Goal: Transaction & Acquisition: Purchase product/service

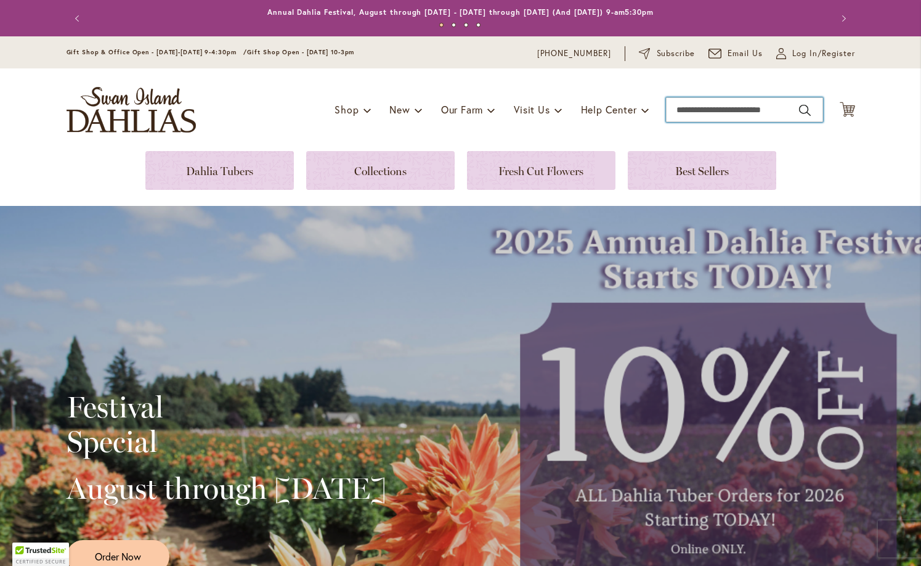
click at [730, 107] on input "Search" at bounding box center [744, 109] width 157 height 25
type input "********"
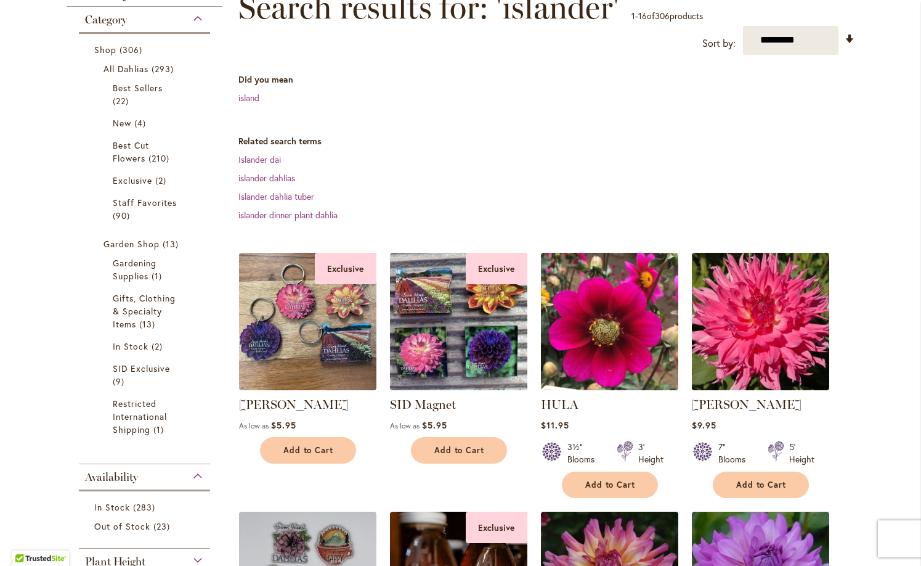
scroll to position [164, 0]
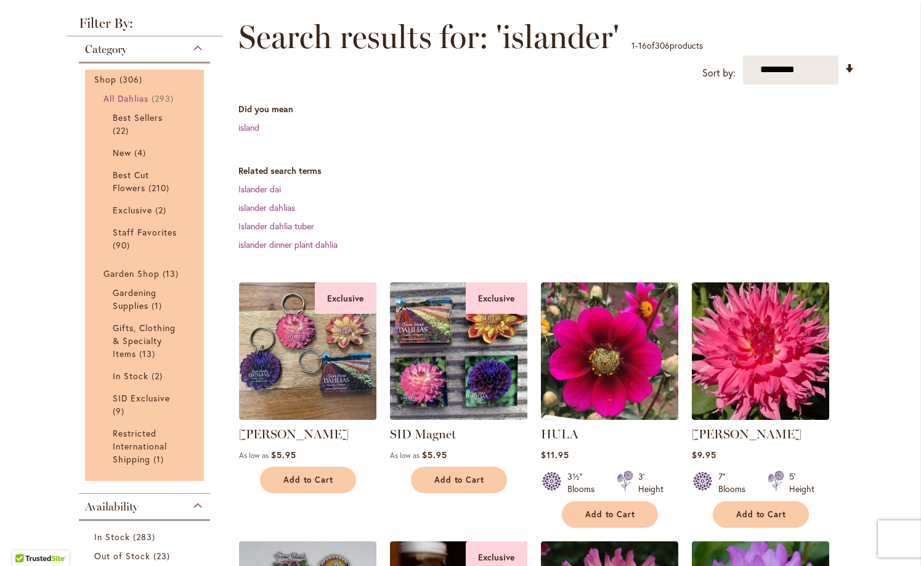
click at [140, 93] on span "All Dahlias" at bounding box center [127, 98] width 46 height 12
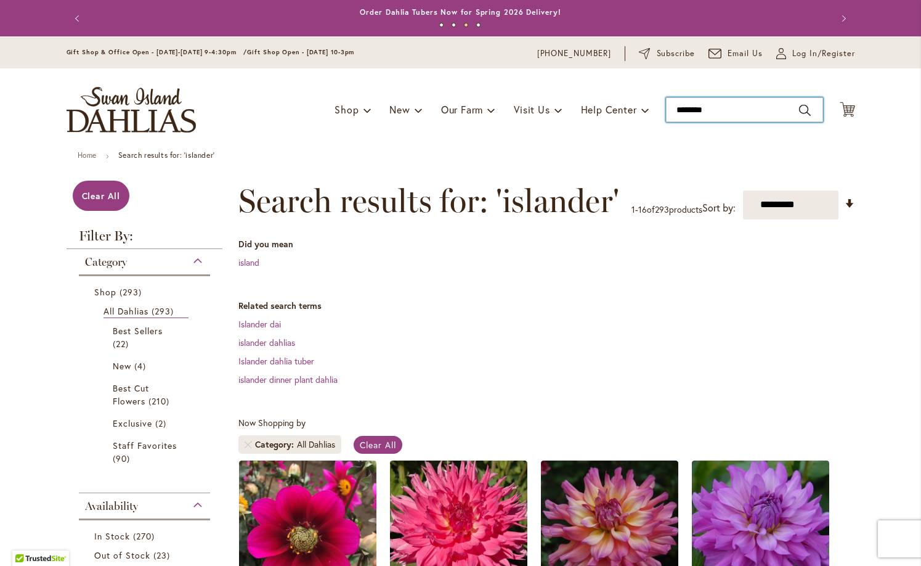
click at [720, 107] on input "********" at bounding box center [744, 109] width 157 height 25
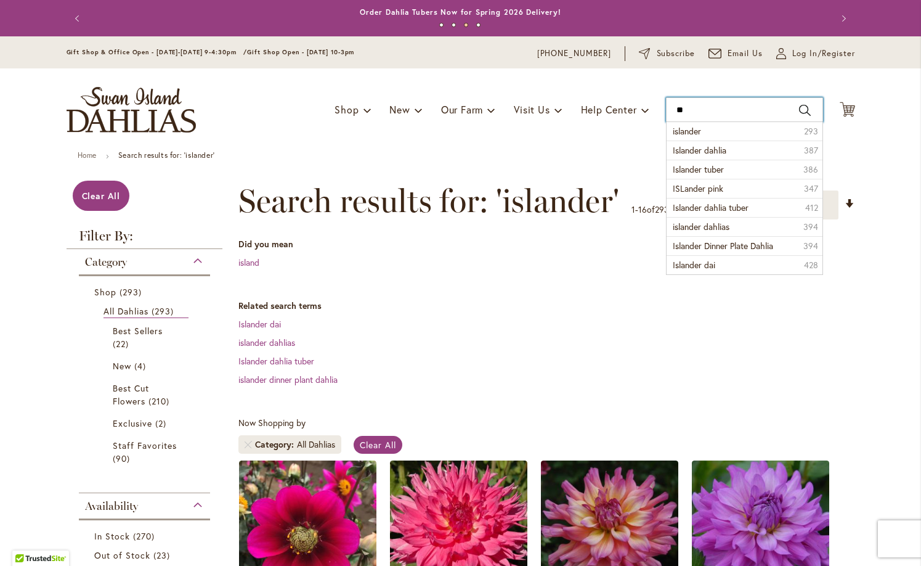
type input "*"
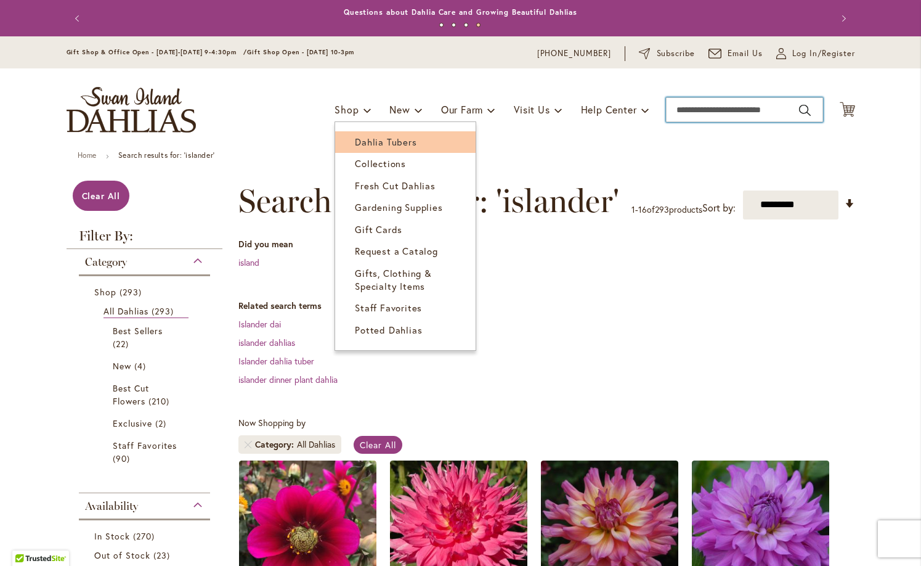
click at [370, 144] on span "Dahlia Tubers" at bounding box center [386, 142] width 62 height 12
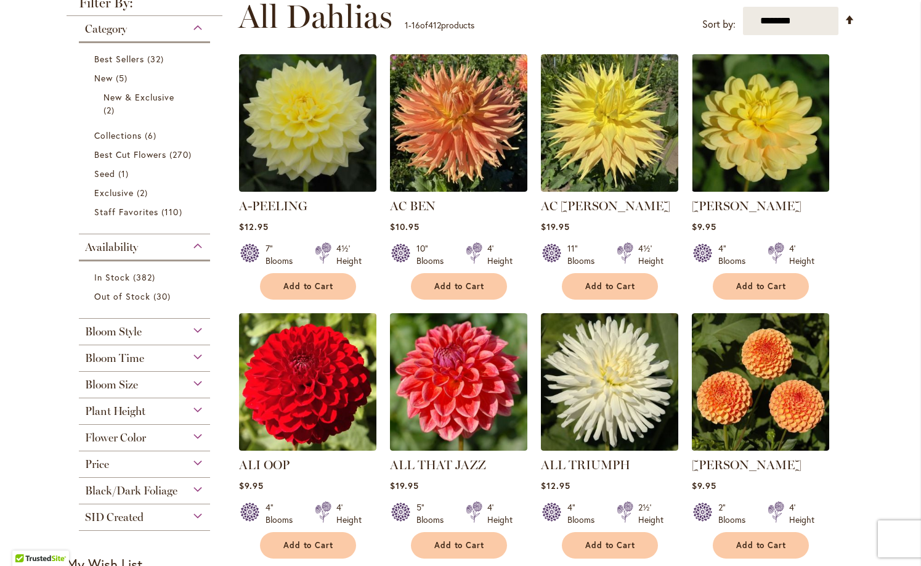
scroll to position [254, 0]
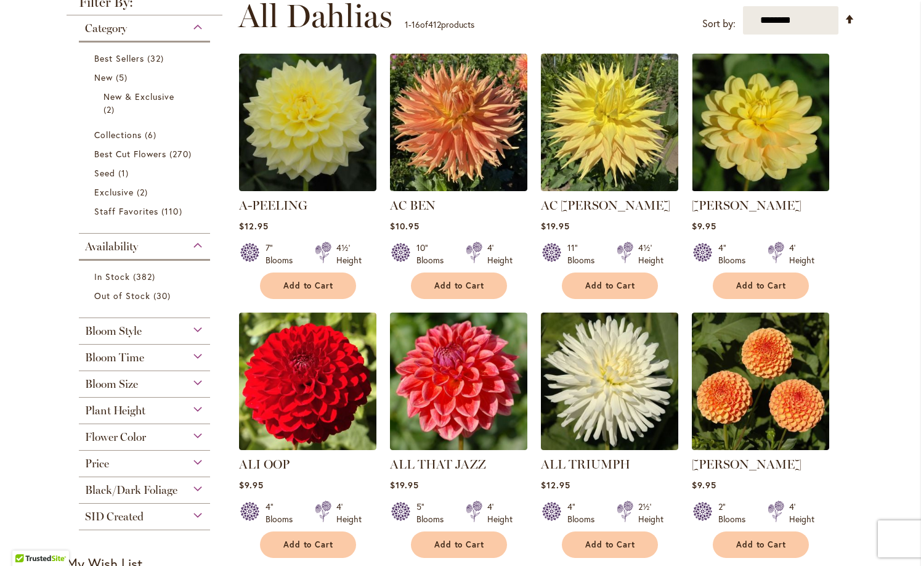
click at [199, 380] on div "Bloom Size" at bounding box center [145, 381] width 132 height 20
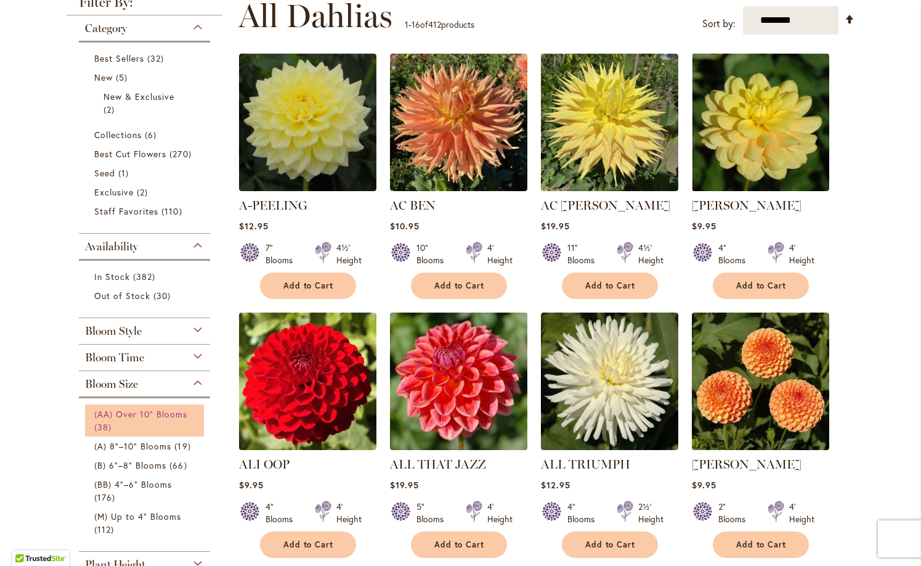
click at [181, 410] on span "(AA) Over 10" Blooms" at bounding box center [141, 414] width 94 height 12
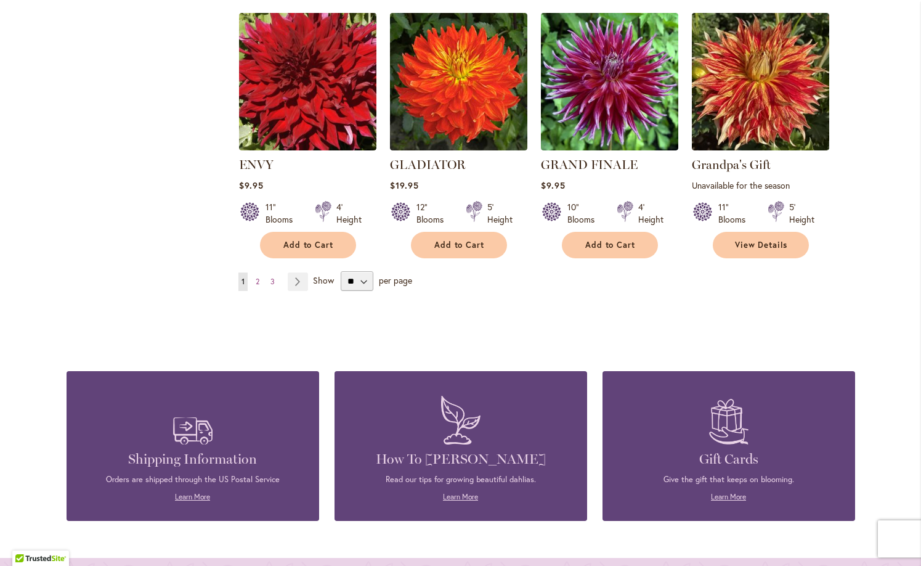
scroll to position [1063, 0]
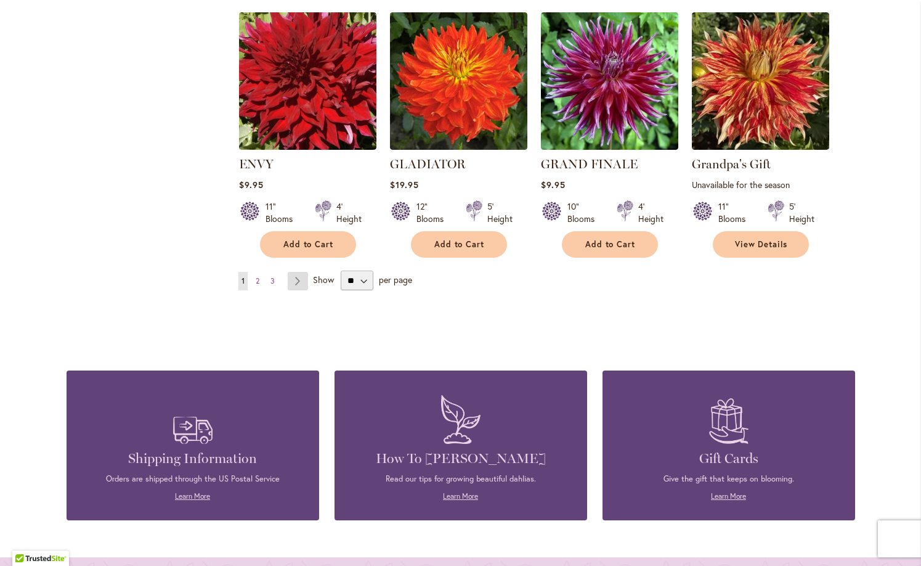
click at [295, 277] on link "Page Next" at bounding box center [298, 281] width 20 height 18
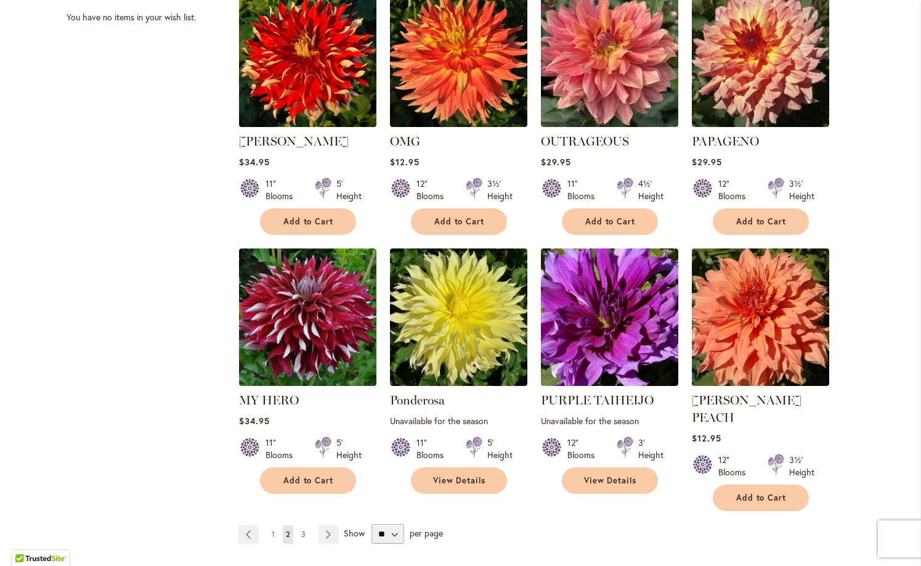
scroll to position [817, 0]
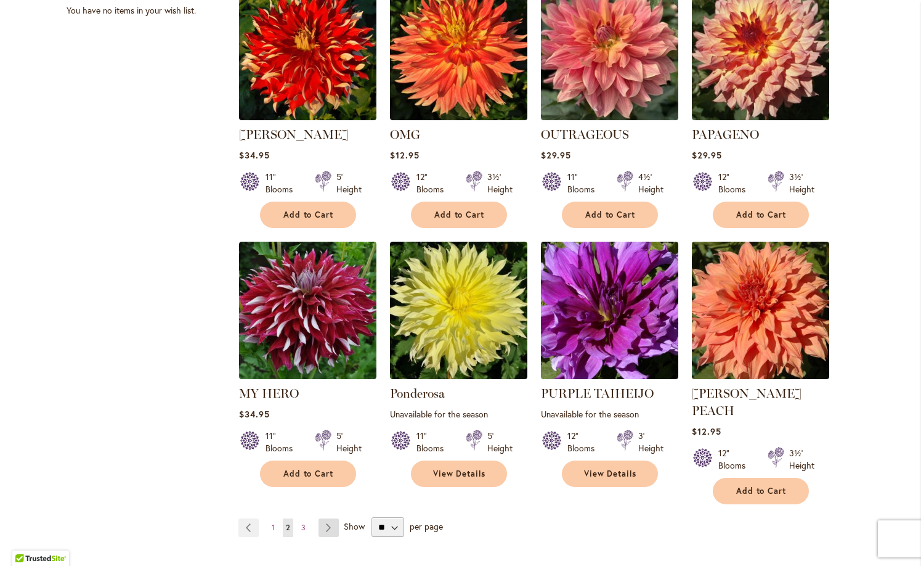
click at [327, 518] on link "Page Next" at bounding box center [329, 527] width 20 height 18
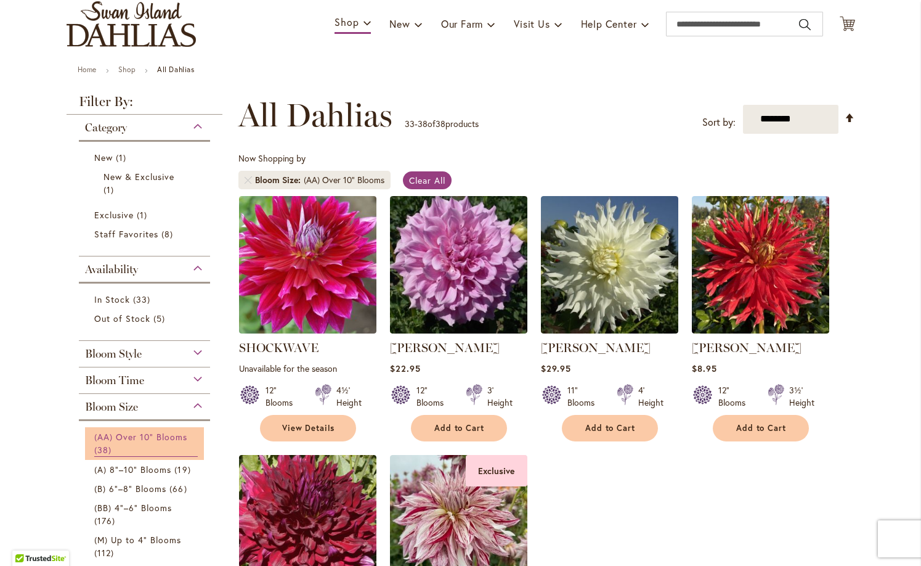
scroll to position [89, 0]
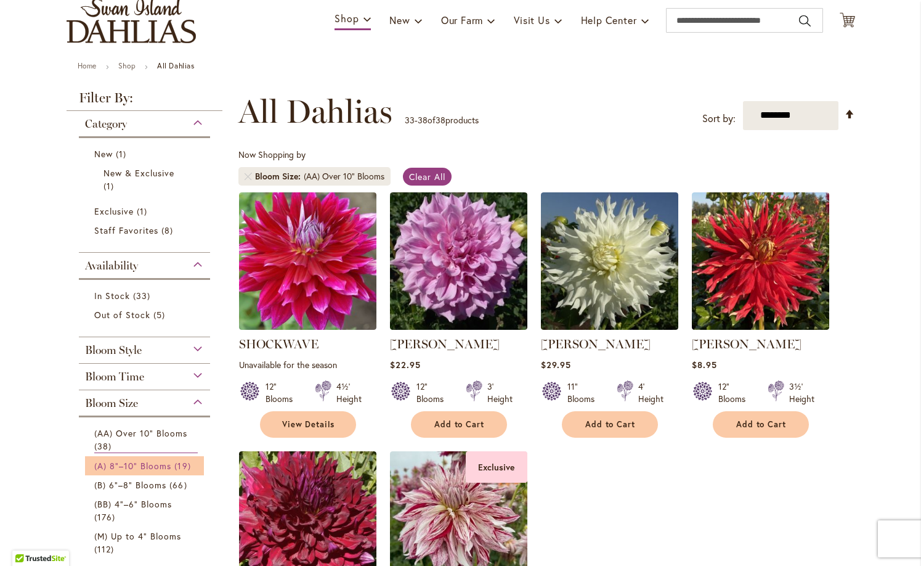
click at [150, 460] on span "(A) 8"–10" Blooms" at bounding box center [133, 466] width 78 height 12
